Goal: Contribute content: Contribute content

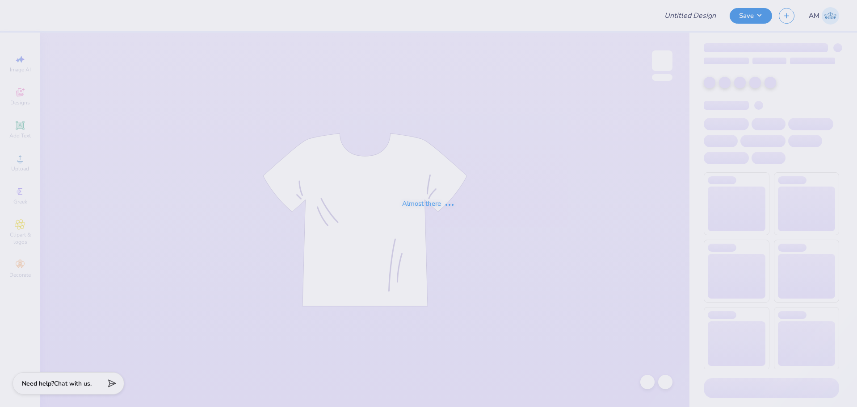
type input "ZBT Football Shirt"
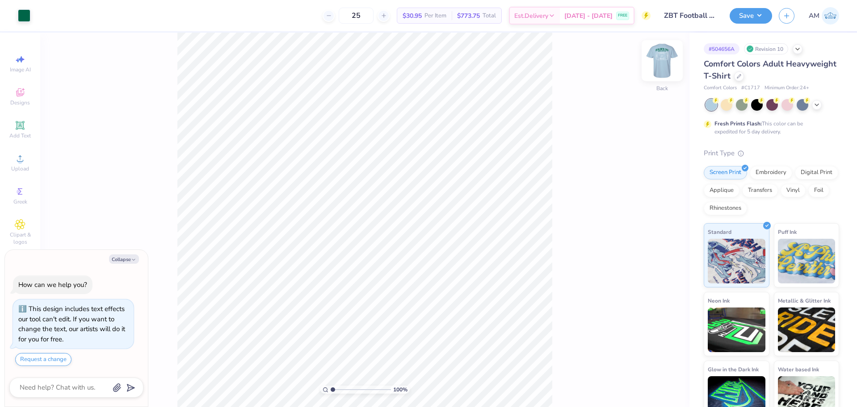
click at [654, 62] on img at bounding box center [662, 61] width 36 height 36
click at [125, 260] on button "Collapse" at bounding box center [124, 259] width 30 height 9
type textarea "x"
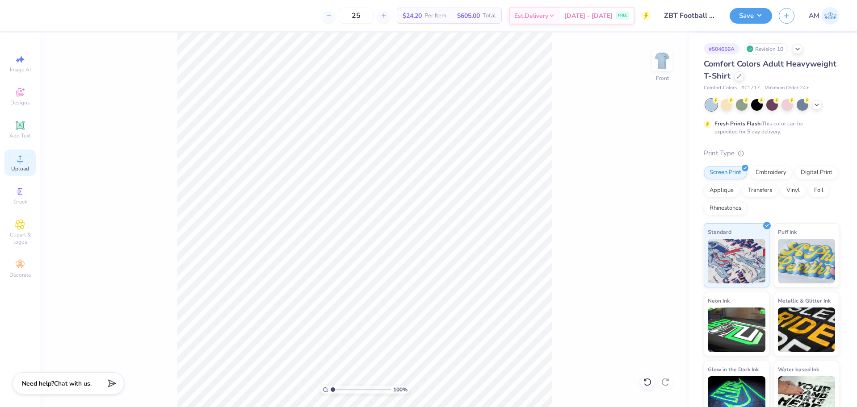
click at [25, 157] on div "Upload" at bounding box center [19, 163] width 31 height 26
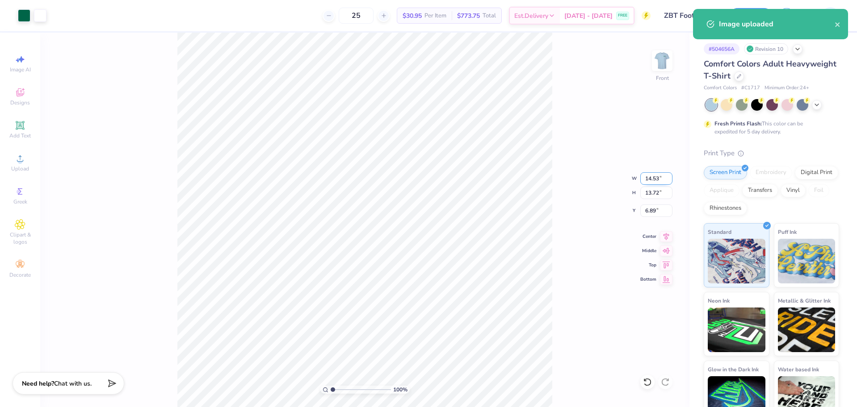
click at [654, 178] on input "14.53" at bounding box center [656, 178] width 32 height 13
type input "10.55"
type input "9.96"
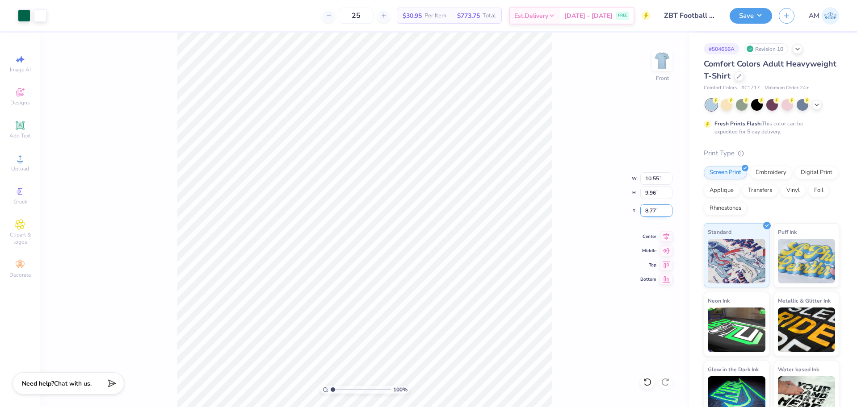
click at [649, 212] on input "8.77" at bounding box center [656, 211] width 32 height 13
type input "3.00"
click at [667, 233] on icon at bounding box center [666, 235] width 13 height 11
drag, startPoint x: 334, startPoint y: 392, endPoint x: 364, endPoint y: 387, distance: 30.8
click at [362, 389] on input "range" at bounding box center [360, 390] width 60 height 8
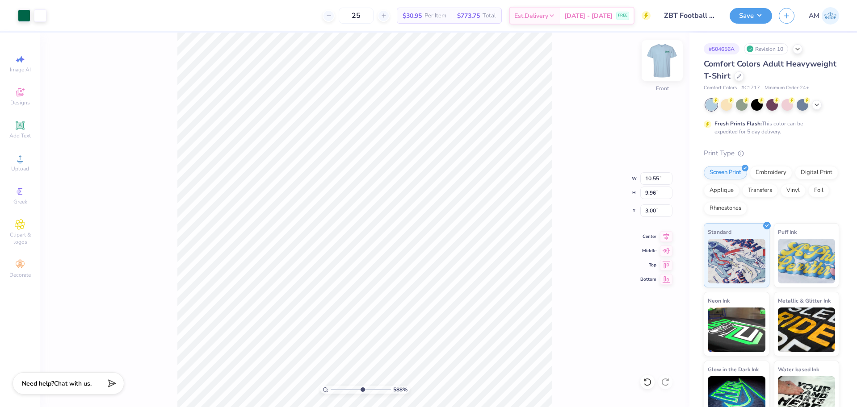
click at [665, 58] on img at bounding box center [662, 61] width 36 height 36
drag, startPoint x: 361, startPoint y: 390, endPoint x: 276, endPoint y: 391, distance: 84.9
type input "1"
click at [330, 391] on input "range" at bounding box center [360, 390] width 60 height 8
click at [659, 63] on img at bounding box center [662, 61] width 36 height 36
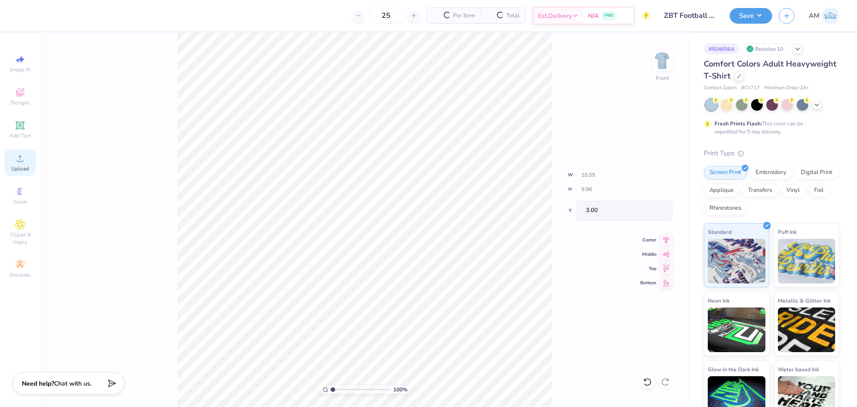
click at [15, 163] on icon at bounding box center [20, 158] width 11 height 11
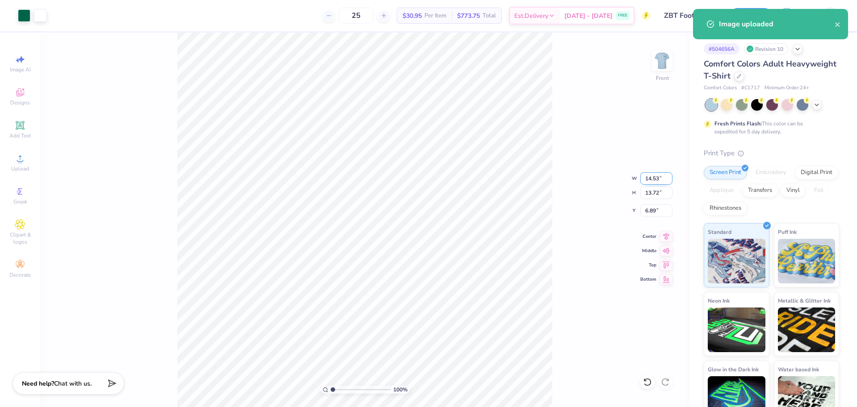
click at [649, 179] on input "14.53" at bounding box center [656, 178] width 32 height 13
type input "10.55"
type input "9.96"
click at [650, 213] on input "8.77" at bounding box center [656, 211] width 32 height 13
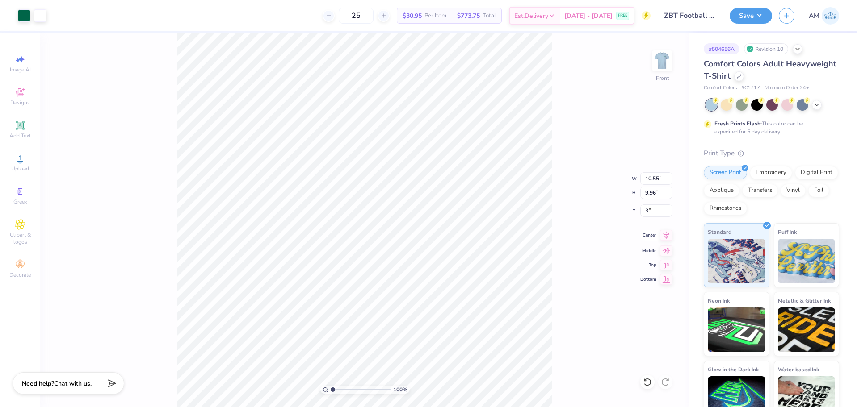
click at [666, 235] on icon at bounding box center [666, 235] width 13 height 11
type input "3.00"
drag, startPoint x: 331, startPoint y: 389, endPoint x: 343, endPoint y: 390, distance: 11.3
click at [343, 390] on input "range" at bounding box center [360, 390] width 60 height 8
drag, startPoint x: 343, startPoint y: 392, endPoint x: 337, endPoint y: 392, distance: 5.4
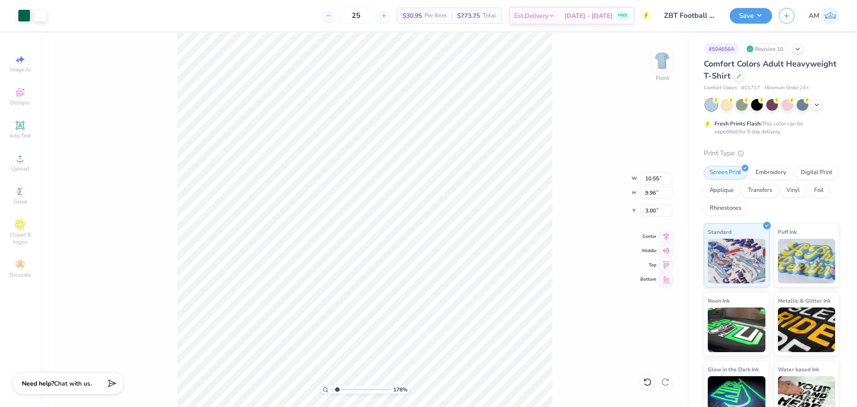
type input "1.78"
click at [337, 392] on input "range" at bounding box center [360, 390] width 60 height 8
click at [753, 15] on button "Save" at bounding box center [750, 15] width 42 height 16
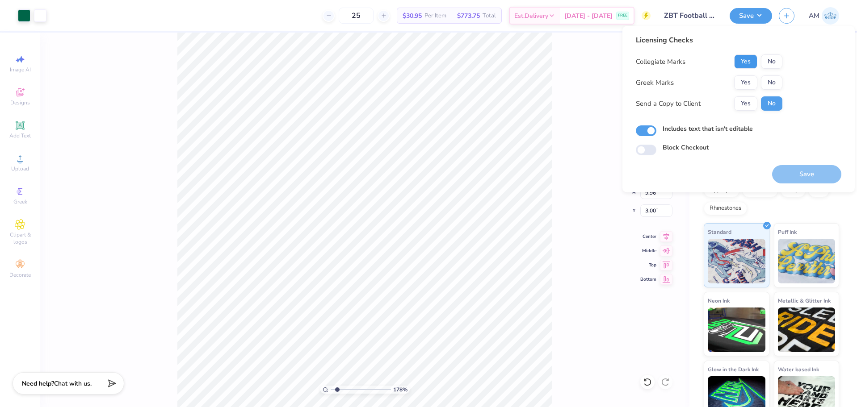
click at [746, 64] on button "Yes" at bounding box center [745, 61] width 23 height 14
click at [745, 84] on button "Yes" at bounding box center [745, 82] width 23 height 14
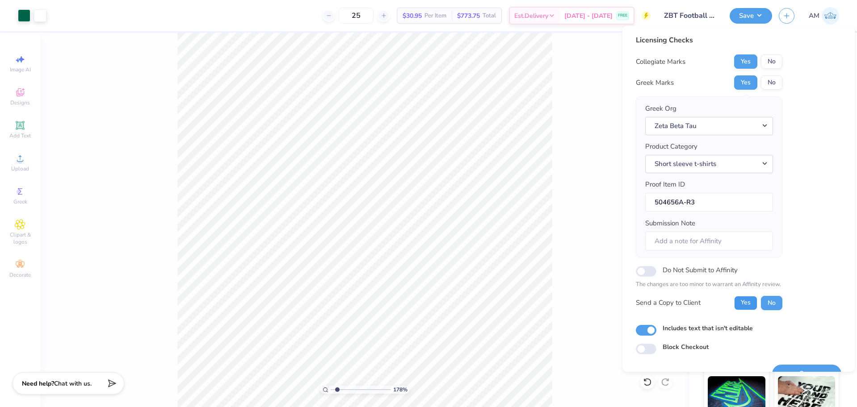
click at [744, 306] on button "Yes" at bounding box center [745, 303] width 23 height 14
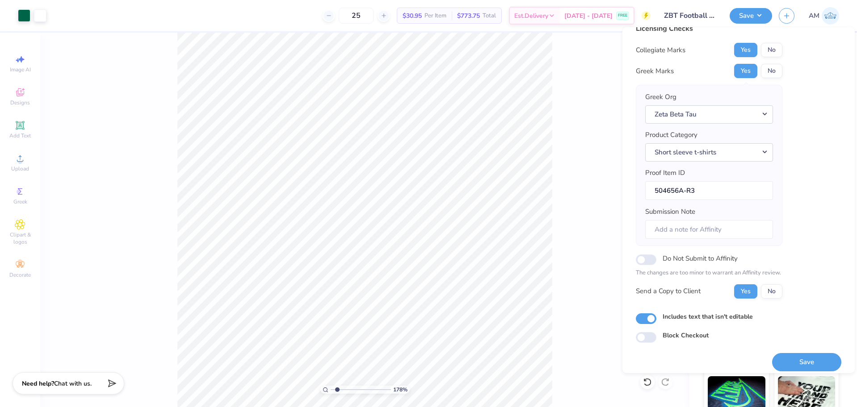
scroll to position [20, 0]
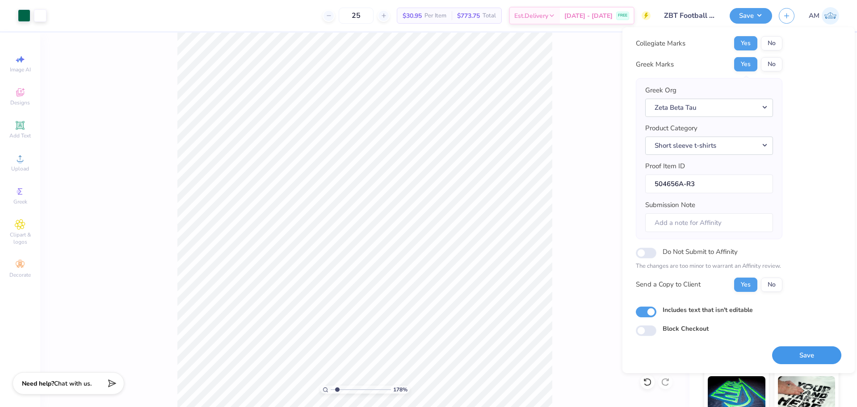
click at [781, 359] on button "Save" at bounding box center [806, 356] width 69 height 18
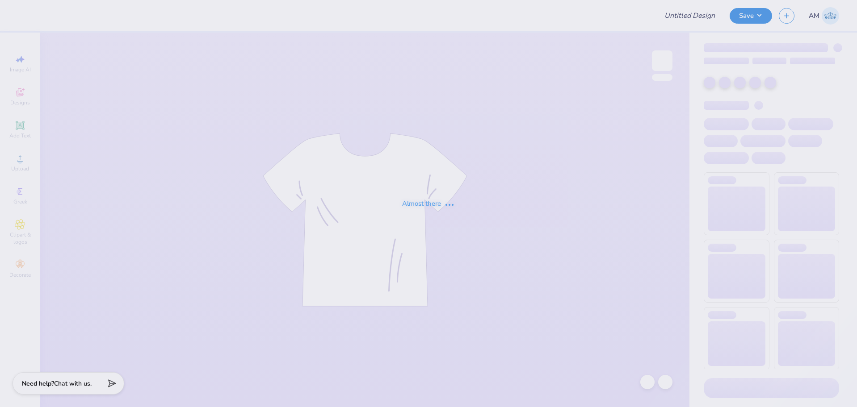
type input "Zeta Dads Wknd - Tank Top Green"
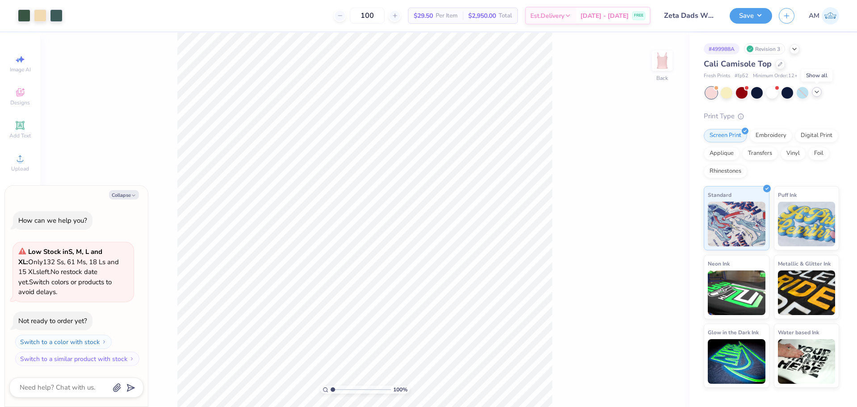
click at [819, 93] on icon at bounding box center [816, 91] width 7 height 7
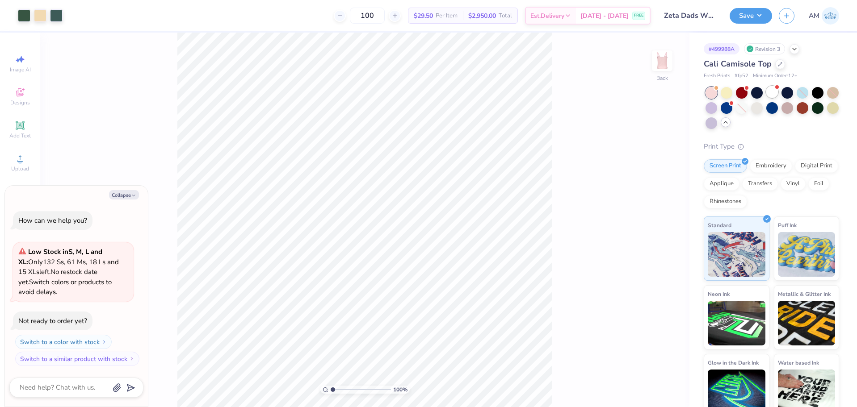
click at [772, 94] on div at bounding box center [772, 92] width 12 height 12
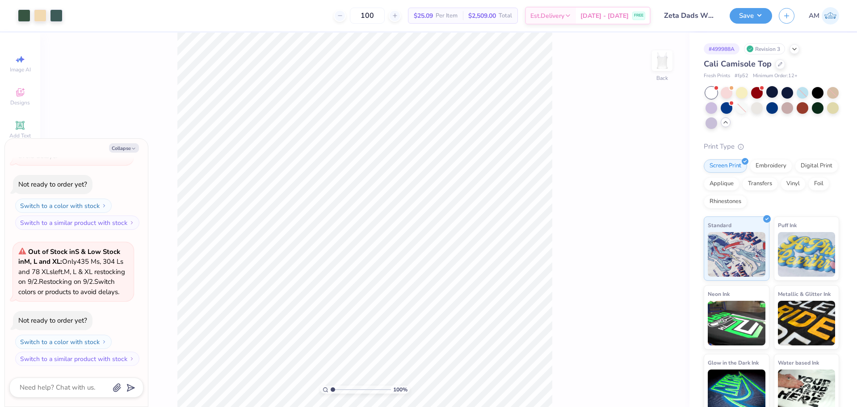
click at [729, 125] on icon at bounding box center [725, 122] width 7 height 7
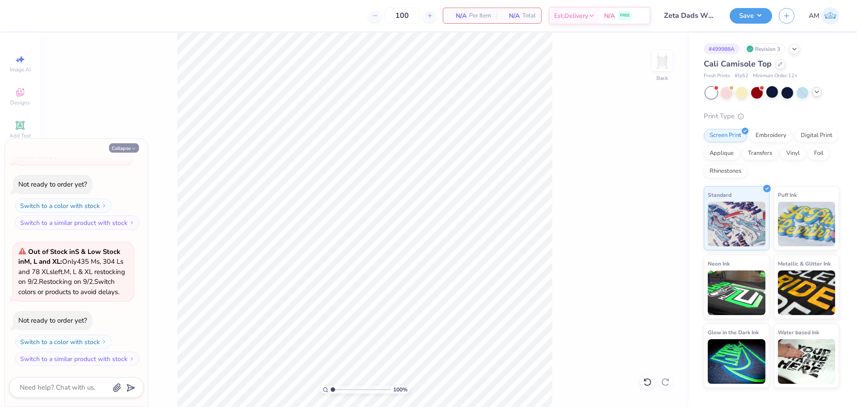
click at [118, 144] on button "Collapse" at bounding box center [124, 147] width 30 height 9
type textarea "x"
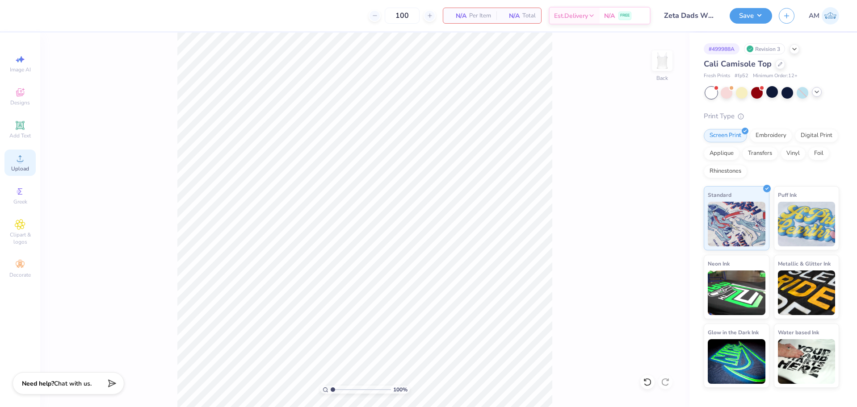
click at [19, 161] on circle at bounding box center [19, 161] width 5 height 5
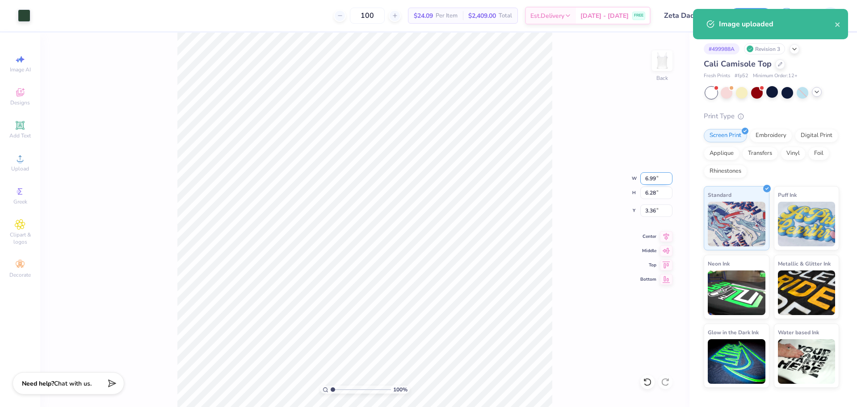
click at [650, 178] on input "6.99" at bounding box center [656, 178] width 32 height 13
type input "7.00"
type input "6.29"
click at [653, 207] on input "3.36" at bounding box center [656, 211] width 32 height 13
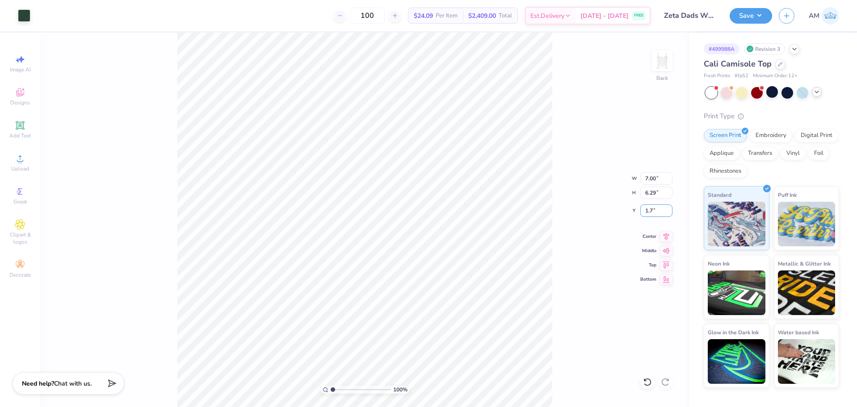
type input "1.70"
click at [643, 211] on input "3.00" at bounding box center [656, 211] width 32 height 13
type input "1.70"
click at [662, 232] on icon at bounding box center [666, 235] width 13 height 11
click at [602, 226] on div "100 % Back W 7.00 7.00 " H 6.29 6.29 " Y 1.70 1.70 " Center Middle Top Bottom" at bounding box center [364, 220] width 649 height 375
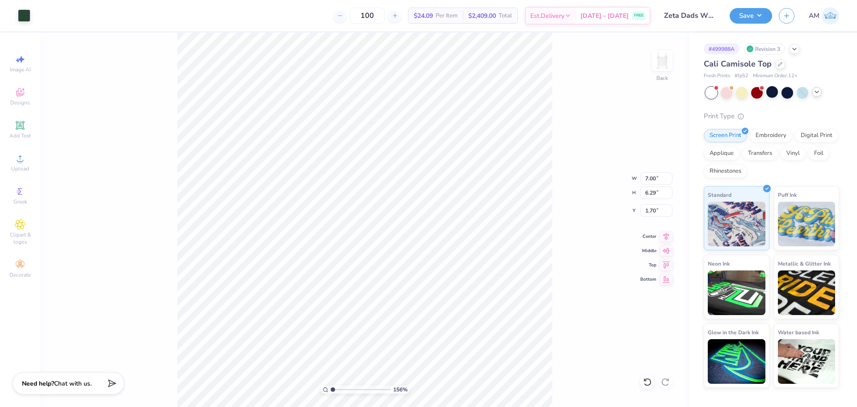
type input "1"
drag, startPoint x: 332, startPoint y: 389, endPoint x: 315, endPoint y: 391, distance: 17.0
click at [330, 391] on input "range" at bounding box center [360, 390] width 60 height 8
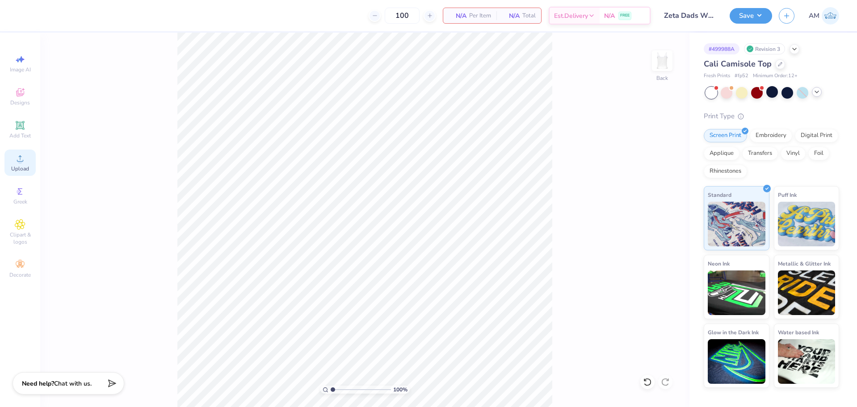
click at [18, 164] on div "Upload" at bounding box center [19, 163] width 31 height 26
click at [14, 159] on div "Upload" at bounding box center [19, 163] width 31 height 26
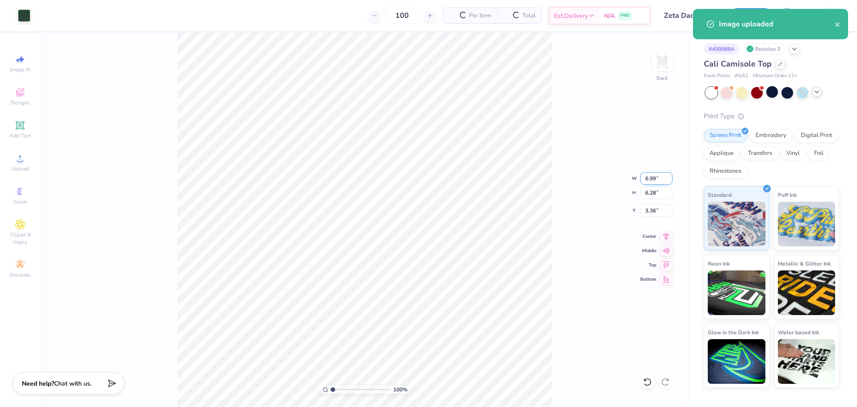
click at [649, 173] on input "6.99" at bounding box center [656, 178] width 32 height 13
type input "7.00"
type input "6.29"
click at [653, 211] on input "3.36" at bounding box center [656, 211] width 32 height 13
type input "1.70"
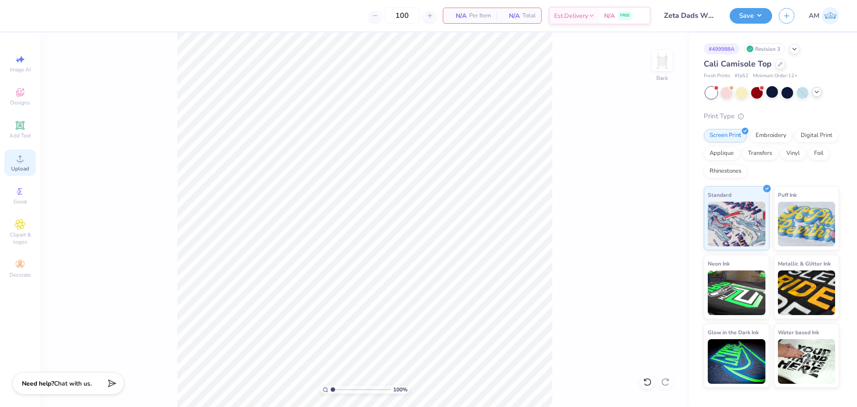
click at [27, 168] on span "Upload" at bounding box center [20, 168] width 18 height 7
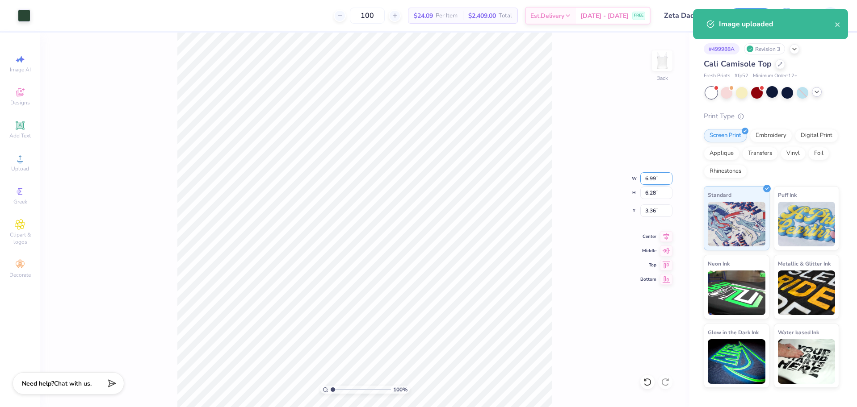
click at [652, 179] on input "6.99" at bounding box center [656, 178] width 32 height 13
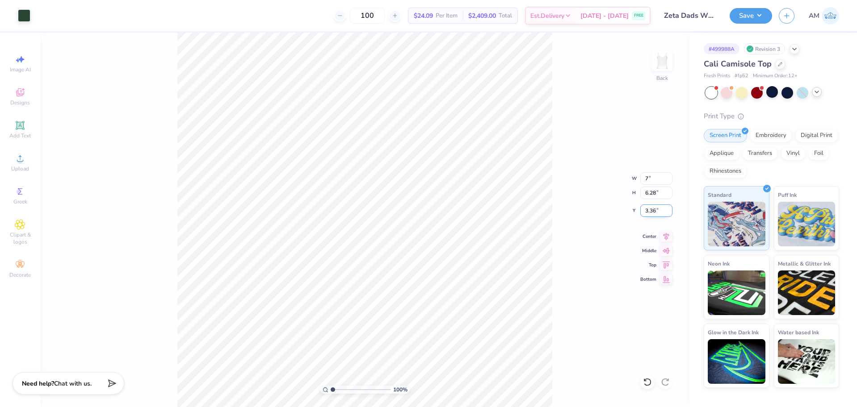
click at [650, 212] on input "3.36" at bounding box center [656, 211] width 32 height 13
type input "7.00"
type input "6.29"
type input "1.70"
click at [664, 235] on icon at bounding box center [666, 235] width 13 height 11
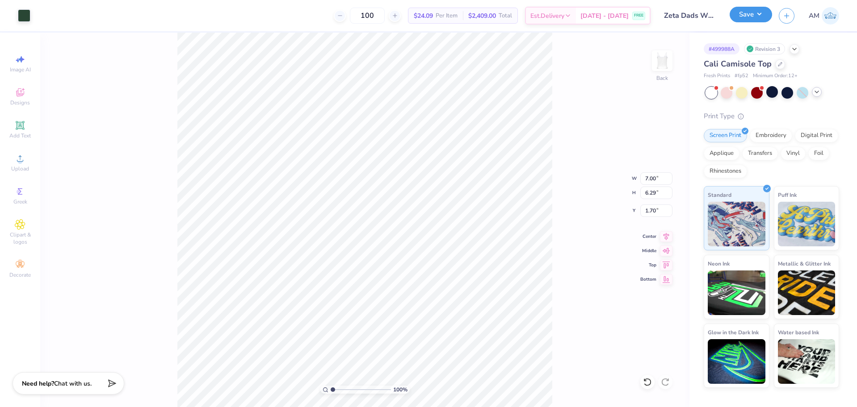
click at [754, 13] on button "Save" at bounding box center [750, 15] width 42 height 16
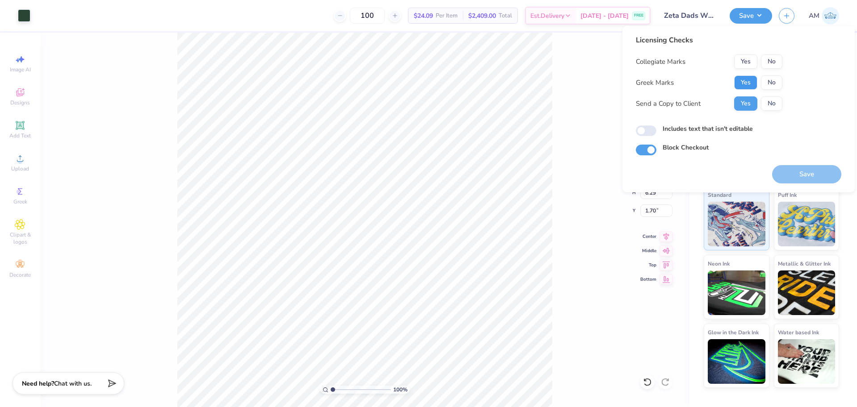
click at [744, 84] on button "Yes" at bounding box center [745, 82] width 23 height 14
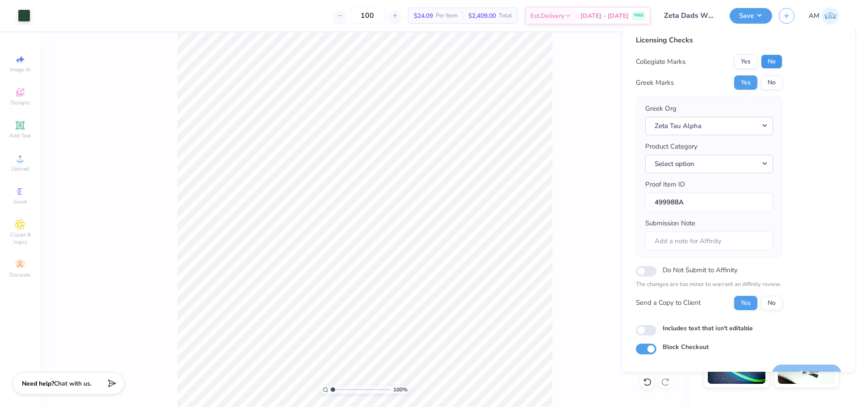
click at [773, 61] on button "No" at bounding box center [771, 61] width 21 height 14
click at [729, 159] on button "Select option" at bounding box center [709, 164] width 128 height 18
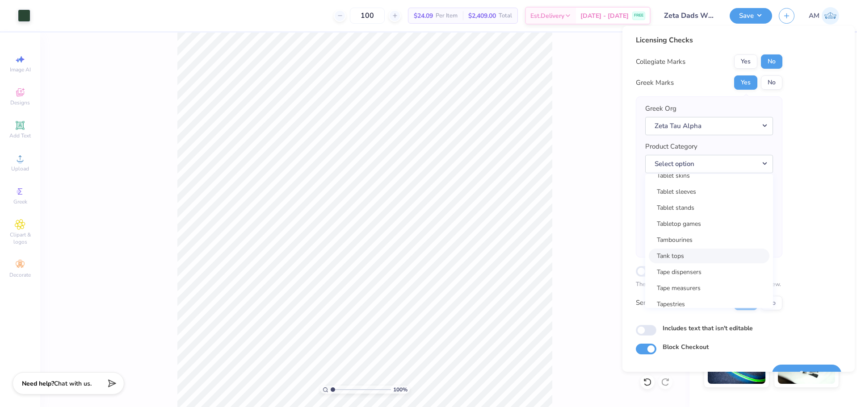
click at [682, 253] on link "Tank tops" at bounding box center [708, 256] width 121 height 15
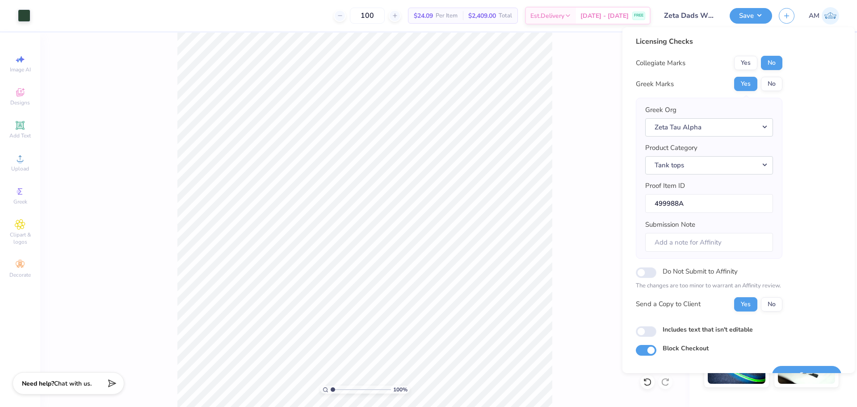
scroll to position [20, 0]
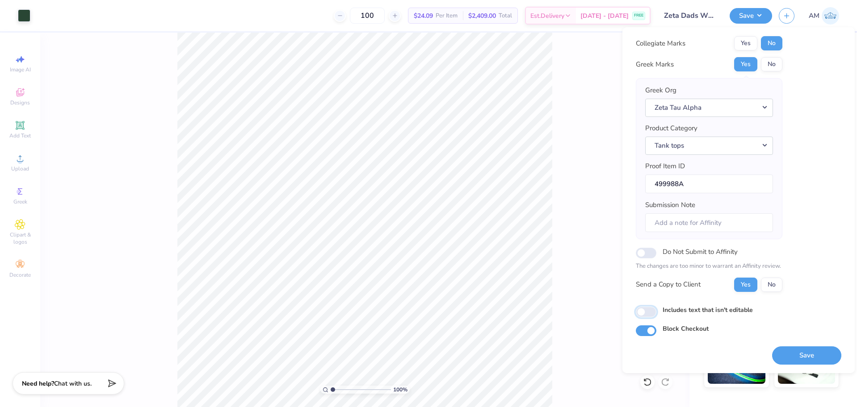
click at [645, 315] on input "Includes text that isn't editable" at bounding box center [645, 312] width 21 height 11
checkbox input "true"
click at [807, 358] on button "Save" at bounding box center [806, 356] width 69 height 18
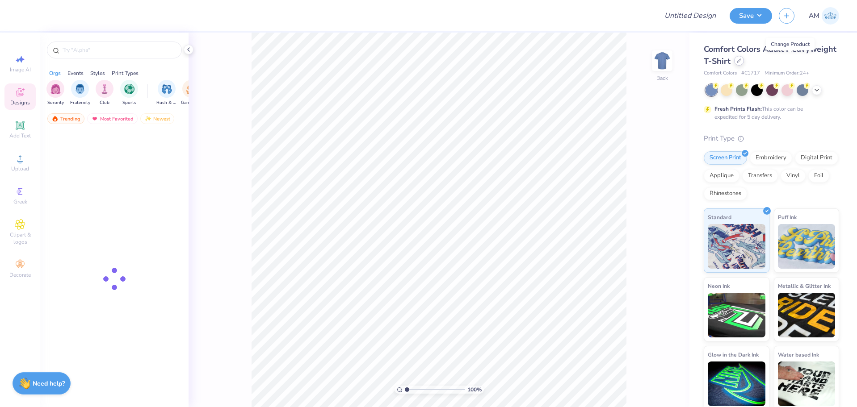
click at [744, 64] on div at bounding box center [739, 61] width 10 height 10
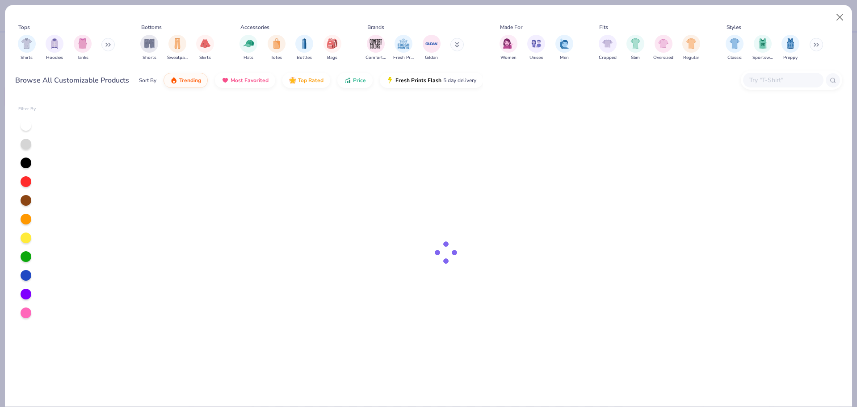
click at [784, 82] on input "text" at bounding box center [782, 80] width 69 height 10
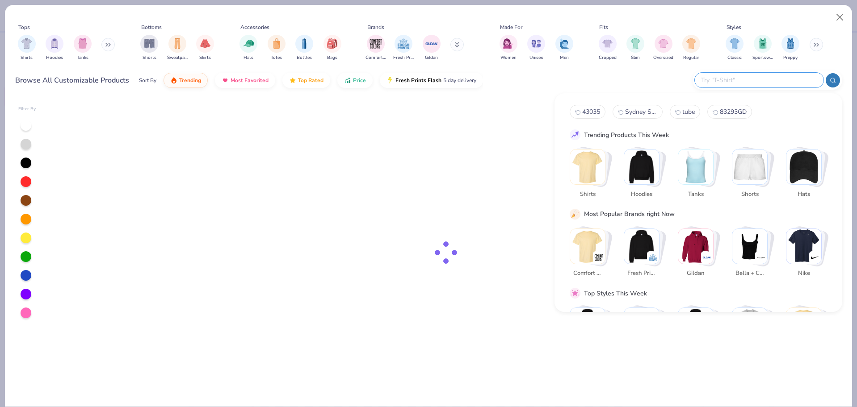
paste input "[PERSON_NAME] 39-165"
type input "[PERSON_NAME] 39-165"
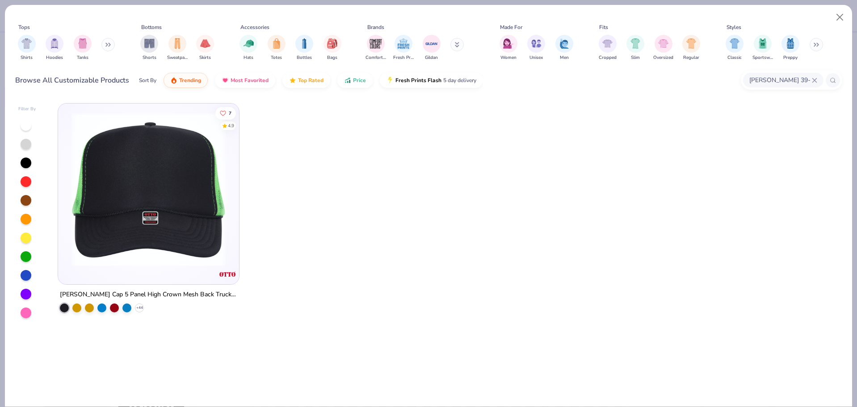
click at [158, 241] on img at bounding box center [148, 190] width 163 height 154
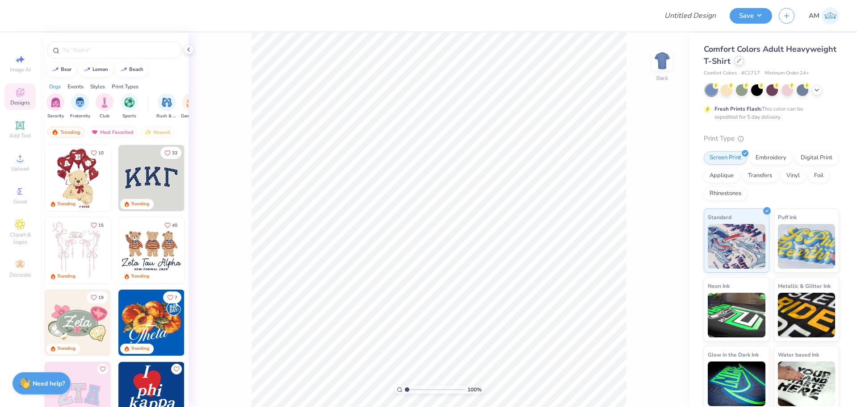
click at [744, 65] on div at bounding box center [739, 61] width 10 height 10
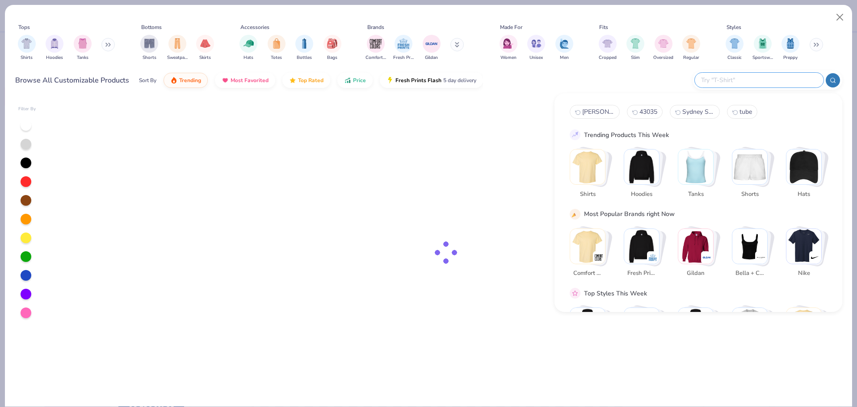
click at [769, 80] on input "text" at bounding box center [758, 80] width 117 height 10
paste input "[PERSON_NAME] 39-165"
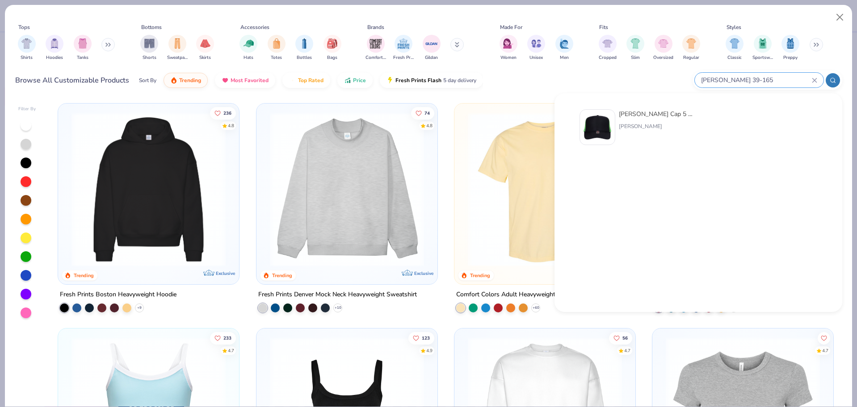
type input "[PERSON_NAME] 39-165"
click at [632, 125] on div "[PERSON_NAME]" at bounding box center [656, 126] width 75 height 8
